Goal: Task Accomplishment & Management: Manage account settings

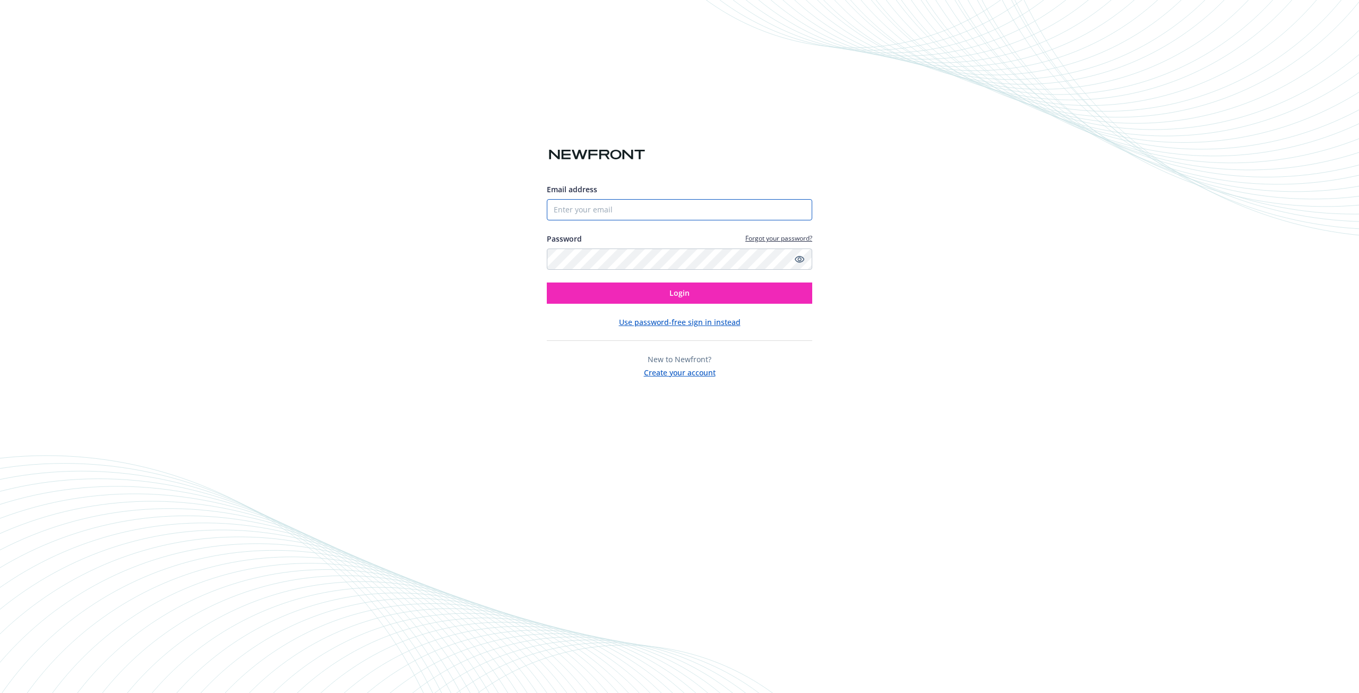
click at [593, 212] on input "Email address" at bounding box center [680, 209] width 266 height 21
type input "[PERSON_NAME][EMAIL_ADDRESS][DOMAIN_NAME]"
click at [547, 282] on button "Login" at bounding box center [680, 292] width 266 height 21
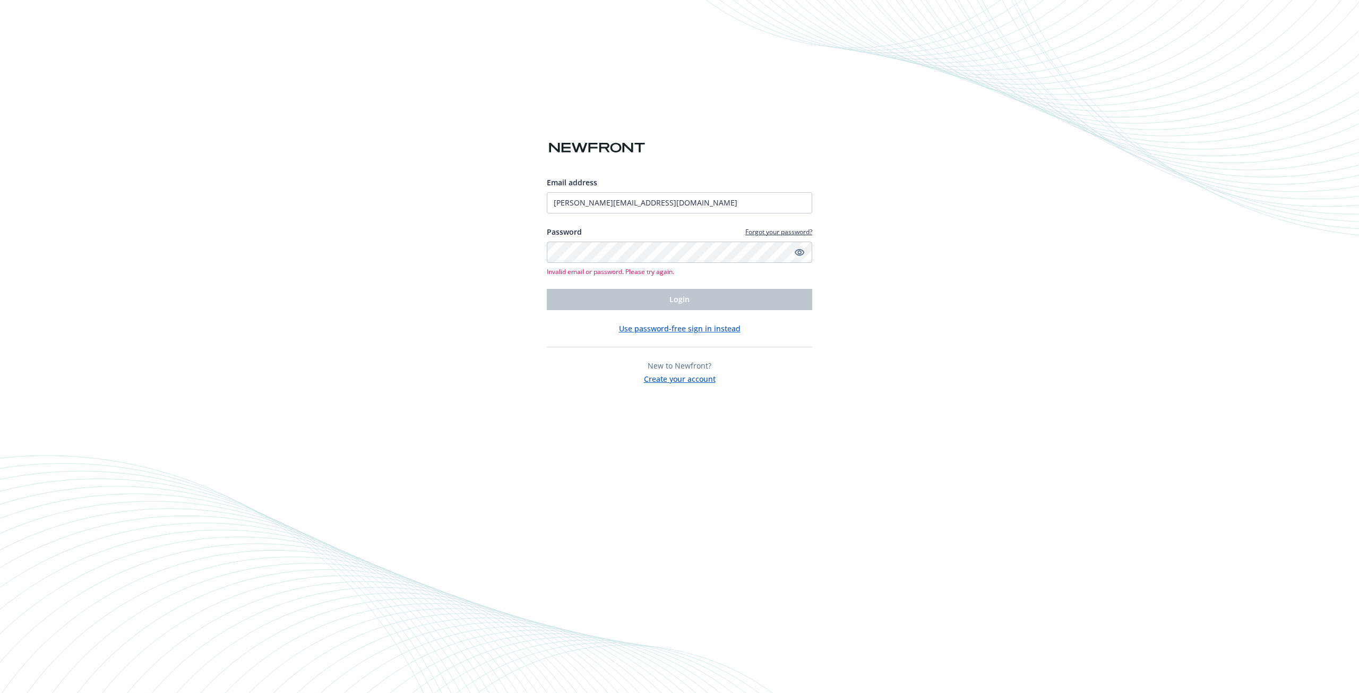
click at [799, 256] on icon "Show password" at bounding box center [800, 252] width 10 height 10
click at [492, 238] on div "Email address marissa@super.la Password Forgot your password? Invalid email or …" at bounding box center [679, 346] width 1359 height 693
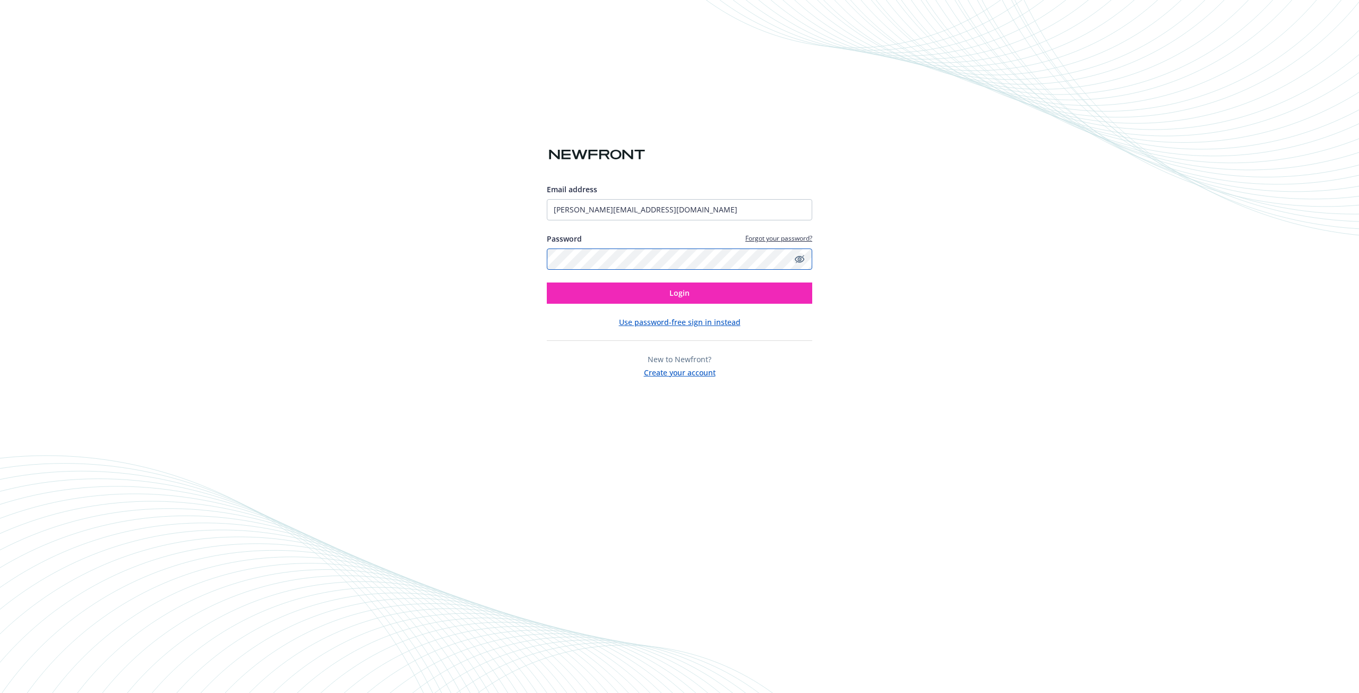
click at [547, 282] on button "Login" at bounding box center [680, 292] width 266 height 21
